Goal: Task Accomplishment & Management: Complete application form

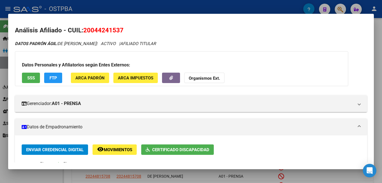
scroll to position [56, 0]
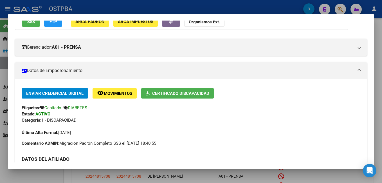
click at [162, 2] on div at bounding box center [191, 91] width 382 height 183
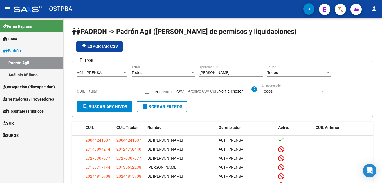
click at [22, 97] on span "Prestadores / Proveedores" at bounding box center [28, 99] width 51 height 6
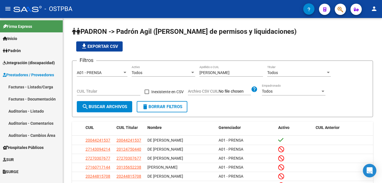
click at [20, 86] on link "Facturas - Listado/Carga" at bounding box center [31, 87] width 63 height 12
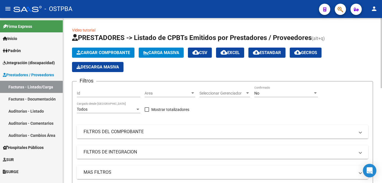
click at [99, 50] on span "Cargar Comprobante" at bounding box center [102, 52] width 53 height 5
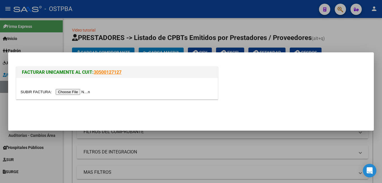
click at [69, 93] on input "file" at bounding box center [56, 92] width 71 height 6
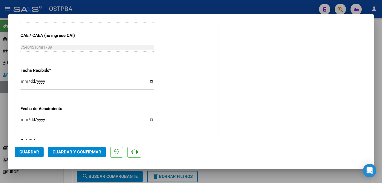
scroll to position [337, 0]
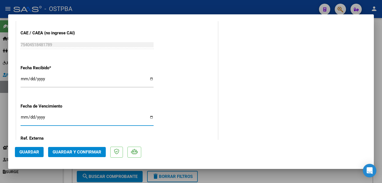
click at [148, 117] on input "Ingresar la fecha" at bounding box center [87, 119] width 133 height 9
type input "[DATE]"
click at [39, 151] on button "Guardar" at bounding box center [29, 152] width 29 height 10
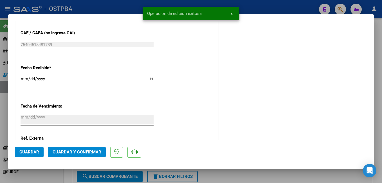
click at [118, 9] on div at bounding box center [191, 91] width 382 height 183
type input "$ 0,00"
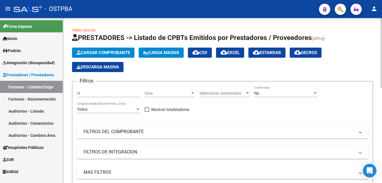
click at [315, 93] on div at bounding box center [315, 92] width 3 height 1
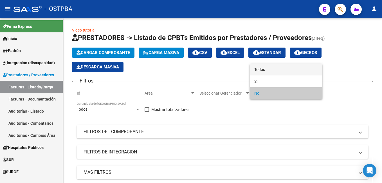
click at [257, 68] on span "Todos" at bounding box center [286, 70] width 64 height 12
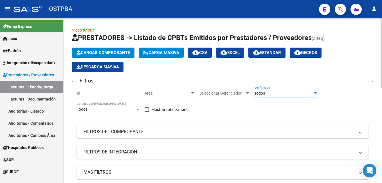
click at [362, 133] on mat-expansion-panel-header "FILTROS DEL COMPROBANTE" at bounding box center [222, 131] width 291 height 13
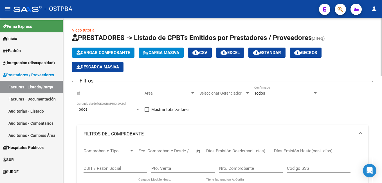
scroll to position [28, 0]
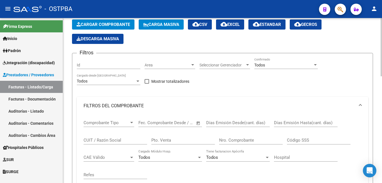
click at [259, 143] on div "Nro. Comprobante" at bounding box center [251, 138] width 64 height 12
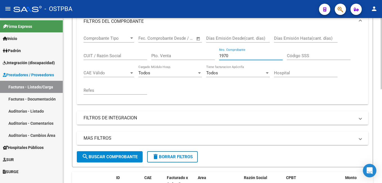
scroll to position [169, 0]
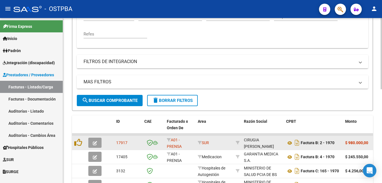
type input "1970"
click at [97, 141] on button "button" at bounding box center [94, 143] width 13 height 10
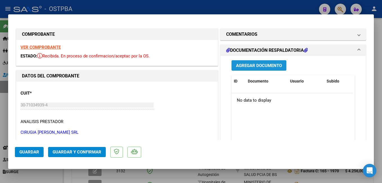
click at [269, 64] on span "Agregar Documento" at bounding box center [259, 65] width 46 height 5
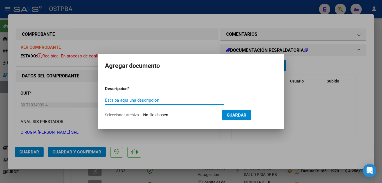
click at [136, 115] on span "Seleccionar Archivo" at bounding box center [122, 114] width 34 height 4
click at [143, 115] on input "Seleccionar Archivo" at bounding box center [180, 114] width 75 height 5
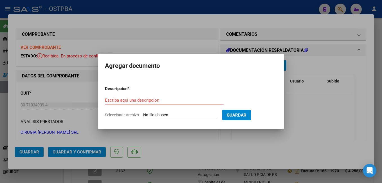
type input "C:\fakepath\Presup Aprob Dayub_20250925_0001.pdf"
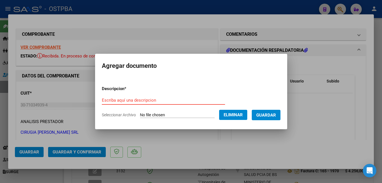
click at [165, 98] on input "Escriba aquí una descripcion" at bounding box center [163, 100] width 123 height 5
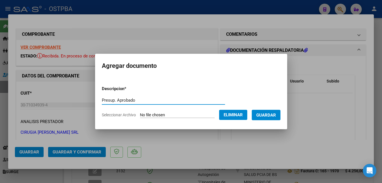
type input "Presup. Aprobado"
click at [276, 111] on button "Guardar" at bounding box center [266, 115] width 29 height 10
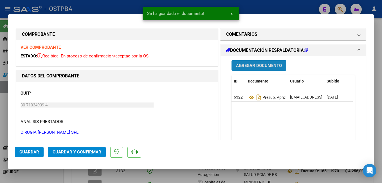
click at [260, 62] on button "Agregar Documento" at bounding box center [258, 65] width 55 height 10
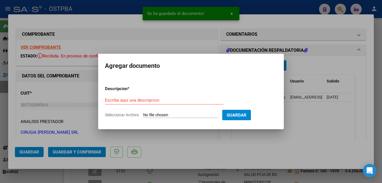
click at [118, 115] on span "Seleccionar Archivo" at bounding box center [122, 114] width 34 height 4
click at [143, 115] on input "Seleccionar Archivo" at bounding box center [180, 114] width 75 height 5
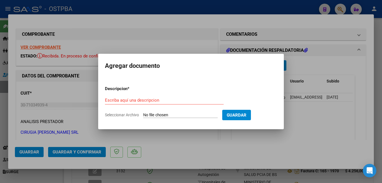
type input "C:\fakepath\Materiales [PERSON_NAME].jpg"
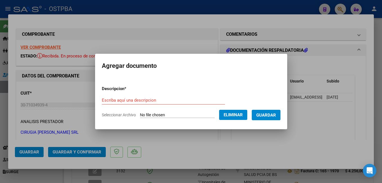
click at [158, 97] on div "Escriba aquí una descripcion" at bounding box center [163, 100] width 123 height 8
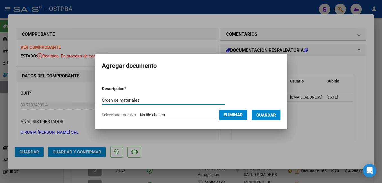
type input "Orden de materiales"
click at [276, 113] on span "Guardar" at bounding box center [266, 114] width 20 height 5
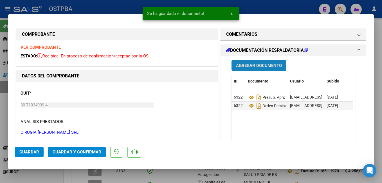
click at [269, 65] on span "Agregar Documento" at bounding box center [259, 65] width 46 height 5
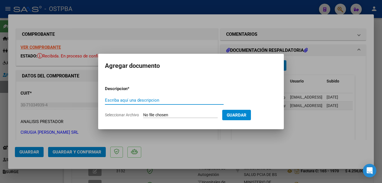
click at [120, 115] on span "Seleccionar Archivo" at bounding box center [122, 114] width 34 height 4
click at [143, 115] on input "Seleccionar Archivo" at bounding box center [180, 114] width 75 height 5
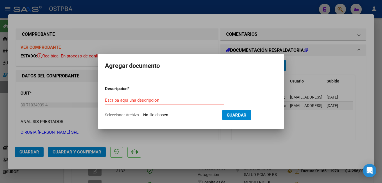
type input "C:\fakepath\Cx Dayub_20250923_0001.pdf"
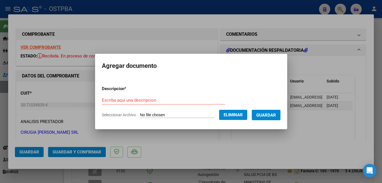
click at [154, 102] on input "Escriba aquí una descripcion" at bounding box center [163, 100] width 123 height 5
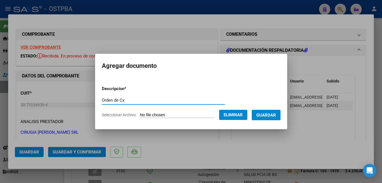
type input "Orden de Cx"
click at [274, 112] on span "Guardar" at bounding box center [266, 114] width 20 height 5
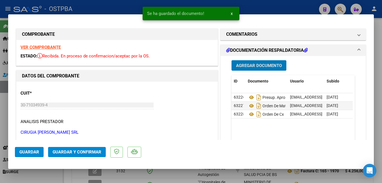
click at [255, 67] on span "Agregar Documento" at bounding box center [259, 65] width 46 height 5
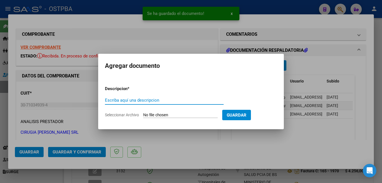
click at [128, 116] on span "Seleccionar Archivo" at bounding box center [122, 114] width 34 height 4
click at [143, 116] on input "Seleccionar Archivo" at bounding box center [180, 114] width 75 height 5
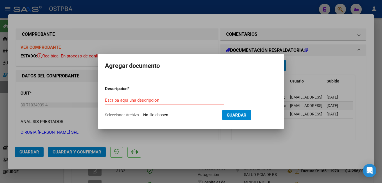
type input "C:\fakepath\Estudios Dayub_20251006_0001.pdf"
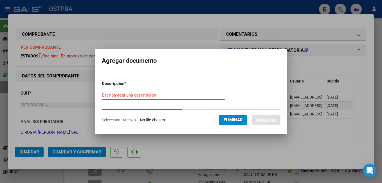
click at [159, 98] on input "Escriba aquí una descripcion" at bounding box center [163, 95] width 123 height 5
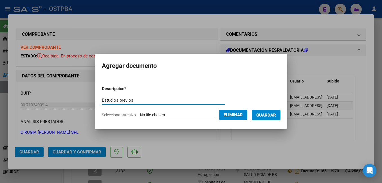
type input "Estudios previos"
click at [265, 107] on form "Descripcion * Estudios previos Escriba aquí una descripcion Seleccionar Archivo…" at bounding box center [191, 101] width 179 height 41
click at [272, 117] on span "Guardar" at bounding box center [266, 114] width 20 height 5
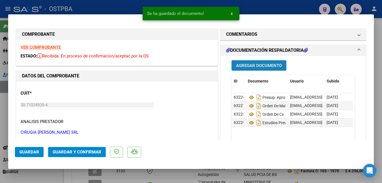
click at [247, 61] on button "Agregar Documento" at bounding box center [258, 65] width 55 height 10
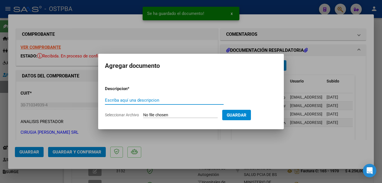
click at [124, 114] on span "Seleccionar Archivo" at bounding box center [122, 114] width 34 height 4
click at [143, 114] on input "Seleccionar Archivo" at bounding box center [180, 114] width 75 height 5
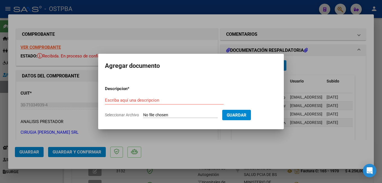
type input "C:\fakepath\Otros presup Dayub_20251006_0001.pdf"
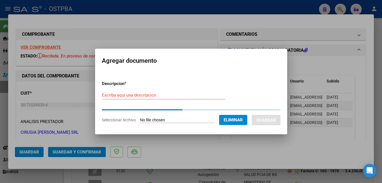
click at [148, 97] on input "Escriba aquí una descripcion" at bounding box center [163, 95] width 123 height 5
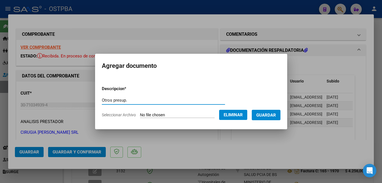
type input "Otros presup."
click at [273, 116] on span "Guardar" at bounding box center [266, 114] width 20 height 5
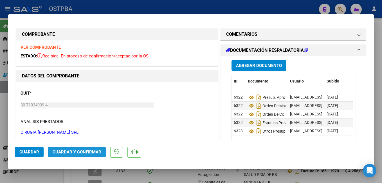
click at [79, 150] on span "Guardar y Confirmar" at bounding box center [77, 151] width 49 height 5
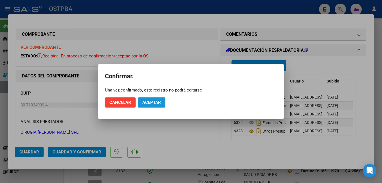
click at [157, 100] on button "Aceptar" at bounding box center [152, 102] width 28 height 10
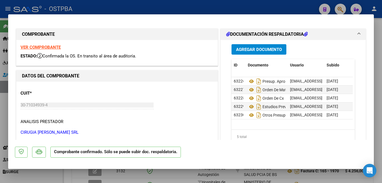
click at [93, 7] on div at bounding box center [191, 91] width 382 height 183
type input "$ 0,00"
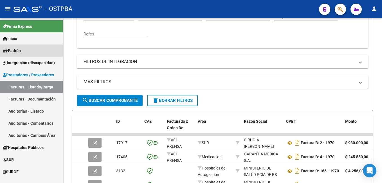
click at [21, 49] on span "Padrón" at bounding box center [12, 51] width 18 height 6
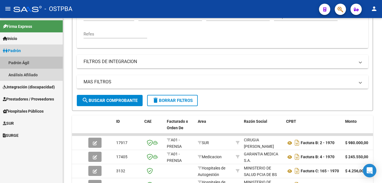
click at [24, 60] on link "Padrón Ágil" at bounding box center [31, 63] width 63 height 12
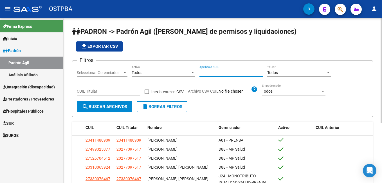
click at [226, 72] on input "Apellido o CUIL" at bounding box center [231, 72] width 64 height 5
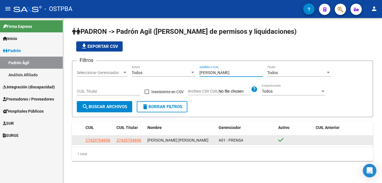
type input "[PERSON_NAME]"
drag, startPoint x: 85, startPoint y: 140, endPoint x: 110, endPoint y: 141, distance: 25.6
click at [110, 141] on datatable-body-cell "27420704696" at bounding box center [98, 140] width 31 height 9
copy span "27420704696"
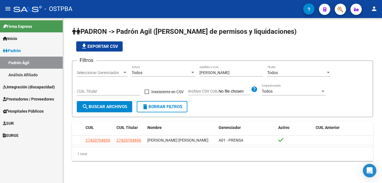
click at [20, 98] on span "Prestadores / Proveedores" at bounding box center [28, 99] width 51 height 6
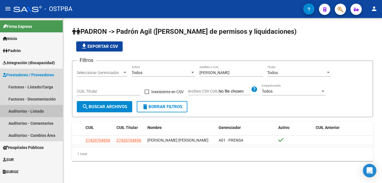
click at [21, 111] on link "Auditorías - Listado" at bounding box center [31, 111] width 63 height 12
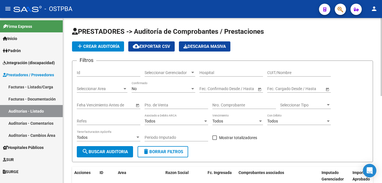
click at [95, 48] on span "add Crear Auditoría" at bounding box center [97, 46] width 43 height 5
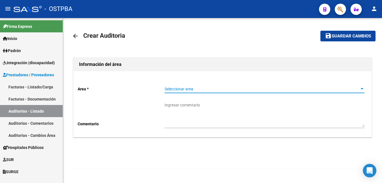
click at [361, 89] on div at bounding box center [362, 88] width 3 height 1
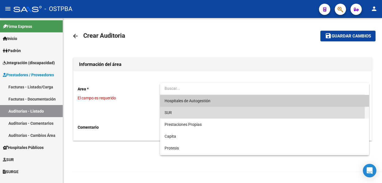
click at [178, 113] on span "SUR" at bounding box center [265, 113] width 200 height 12
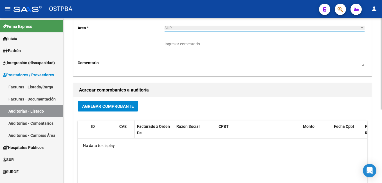
scroll to position [84, 0]
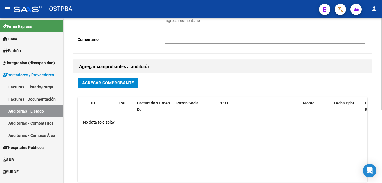
click at [115, 81] on span "Agregar Comprobante" at bounding box center [107, 82] width 51 height 5
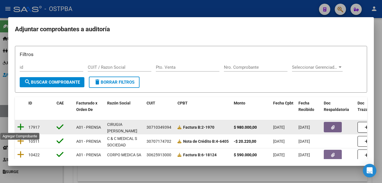
click at [20, 126] on icon at bounding box center [20, 127] width 7 height 8
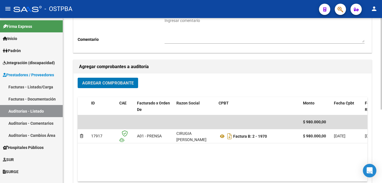
scroll to position [0, 0]
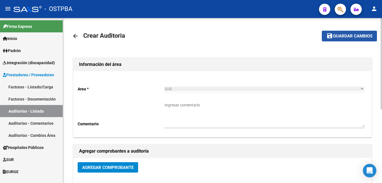
click at [347, 37] on span "Guardar cambios" at bounding box center [352, 36] width 39 height 5
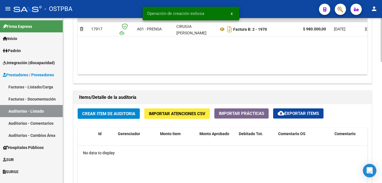
scroll to position [366, 0]
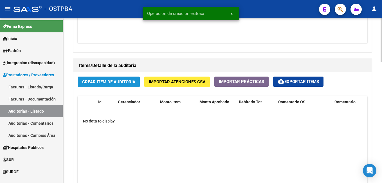
click at [128, 81] on span "Crear Item de Auditoria" at bounding box center [108, 81] width 53 height 5
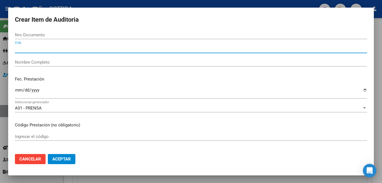
paste input "27420704696"
type input "27420704696"
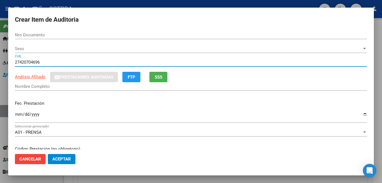
type input "42070469"
type input "[PERSON_NAME] [PERSON_NAME]"
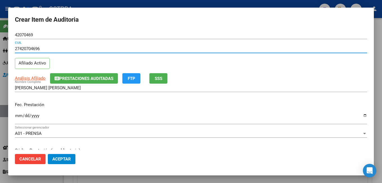
type input "27420704696"
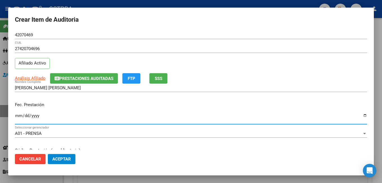
click at [360, 115] on input "Ingresar la fecha" at bounding box center [191, 117] width 352 height 9
type input "[DATE]"
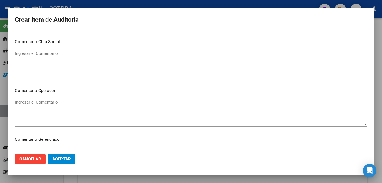
scroll to position [253, 0]
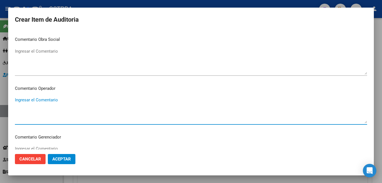
drag, startPoint x: 64, startPoint y: 99, endPoint x: 66, endPoint y: 97, distance: 3.0
click at [65, 99] on textarea "Ingresar el Comentario" at bounding box center [191, 110] width 352 height 26
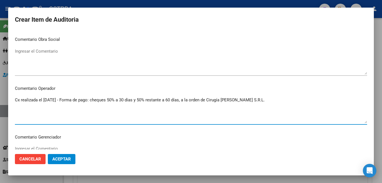
type textarea "Cx realizada el [DATE] - Forma de pago: cheques 50% a 30 días y 50% restante a …"
click at [68, 156] on button "Aceptar" at bounding box center [62, 159] width 28 height 10
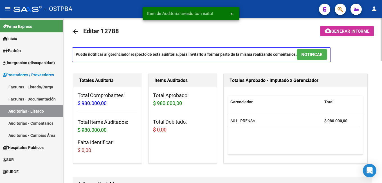
scroll to position [0, 0]
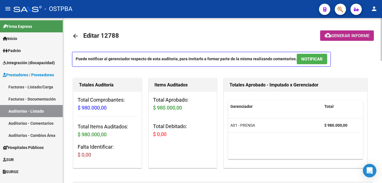
click at [359, 35] on span "Generar informe" at bounding box center [350, 35] width 38 height 5
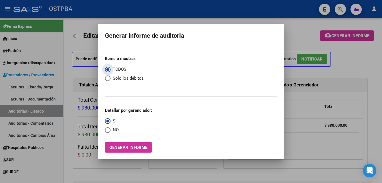
click at [145, 147] on span "Generar informe" at bounding box center [128, 147] width 38 height 5
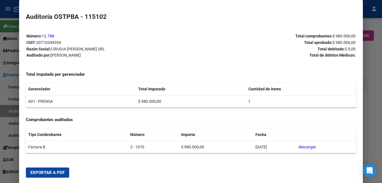
click at [59, 170] on span "Exportar a PDF" at bounding box center [47, 172] width 34 height 5
drag, startPoint x: 376, startPoint y: 86, endPoint x: 378, endPoint y: 84, distance: 3.4
click at [377, 85] on div at bounding box center [191, 91] width 382 height 183
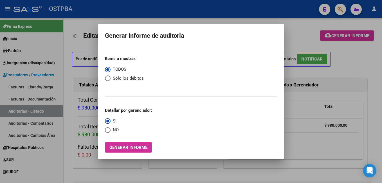
click at [19, 48] on div at bounding box center [191, 91] width 382 height 183
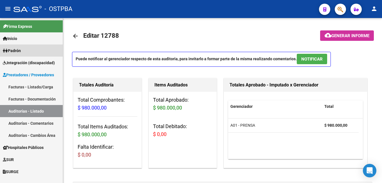
click at [19, 52] on span "Padrón" at bounding box center [12, 51] width 18 height 6
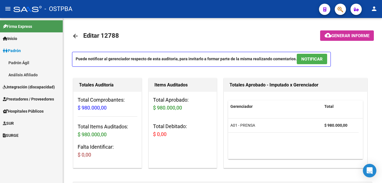
click at [28, 74] on link "Análisis Afiliado" at bounding box center [31, 75] width 63 height 12
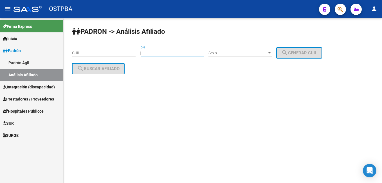
click at [174, 52] on input "DNI" at bounding box center [173, 53] width 64 height 5
type input "27329913"
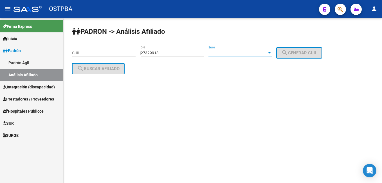
click at [272, 55] on div at bounding box center [269, 53] width 5 height 4
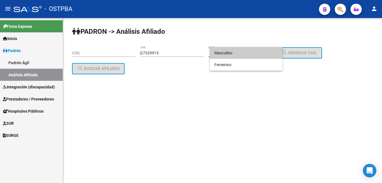
click at [224, 55] on span "Masculino" at bounding box center [246, 53] width 64 height 12
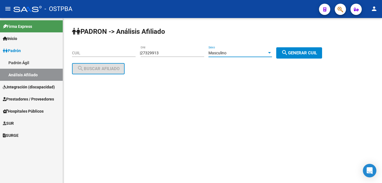
click at [292, 57] on button "search Generar CUIL" at bounding box center [299, 52] width 46 height 11
type input "20-27329913-1"
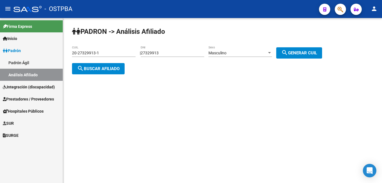
click at [106, 70] on span "search Buscar afiliado" at bounding box center [98, 68] width 42 height 5
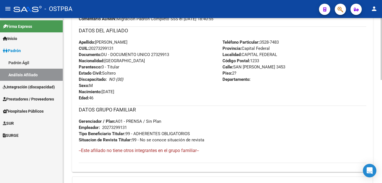
scroll to position [197, 0]
